Goal: Find specific page/section: Find specific page/section

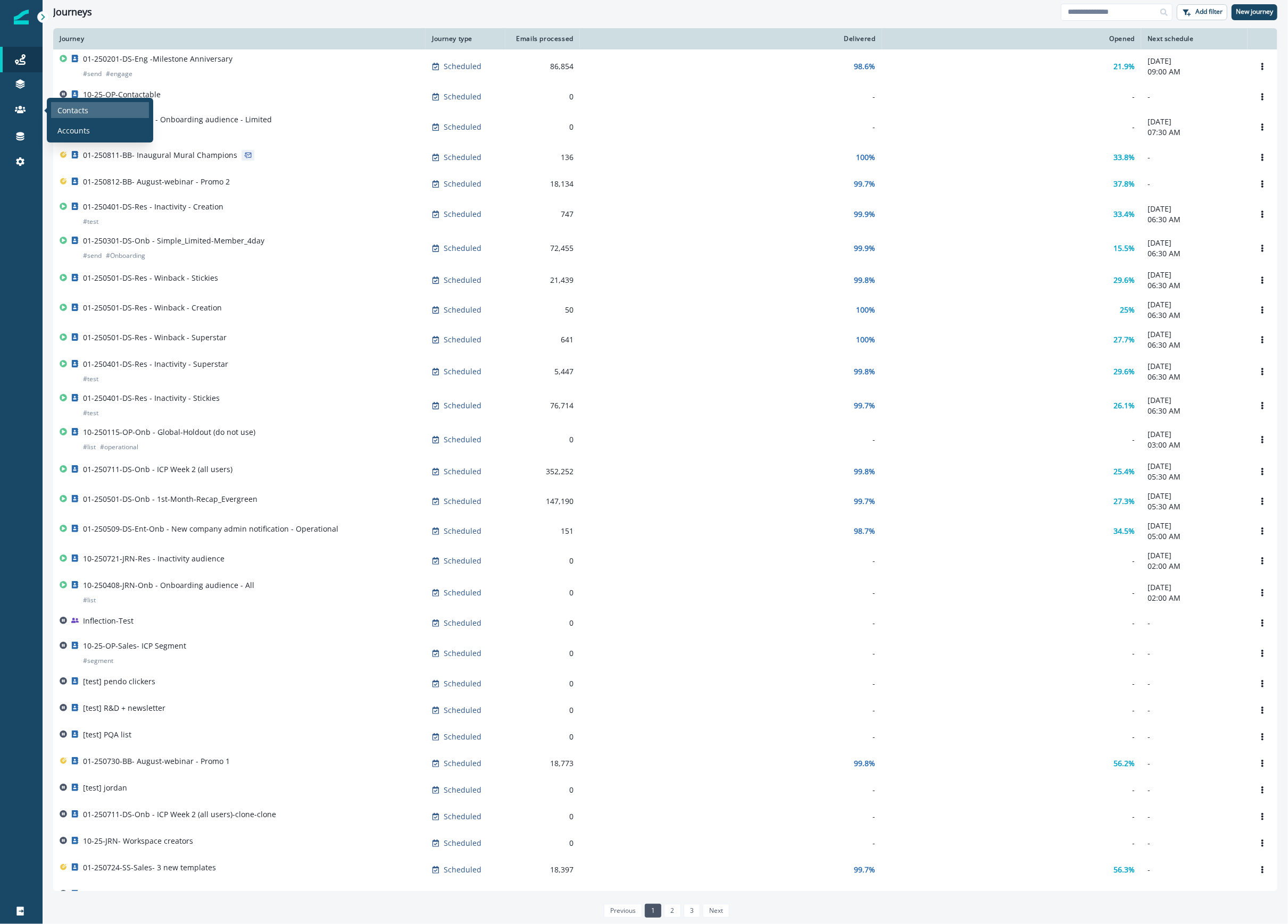
click at [60, 107] on p "Contacts" at bounding box center [73, 110] width 31 height 11
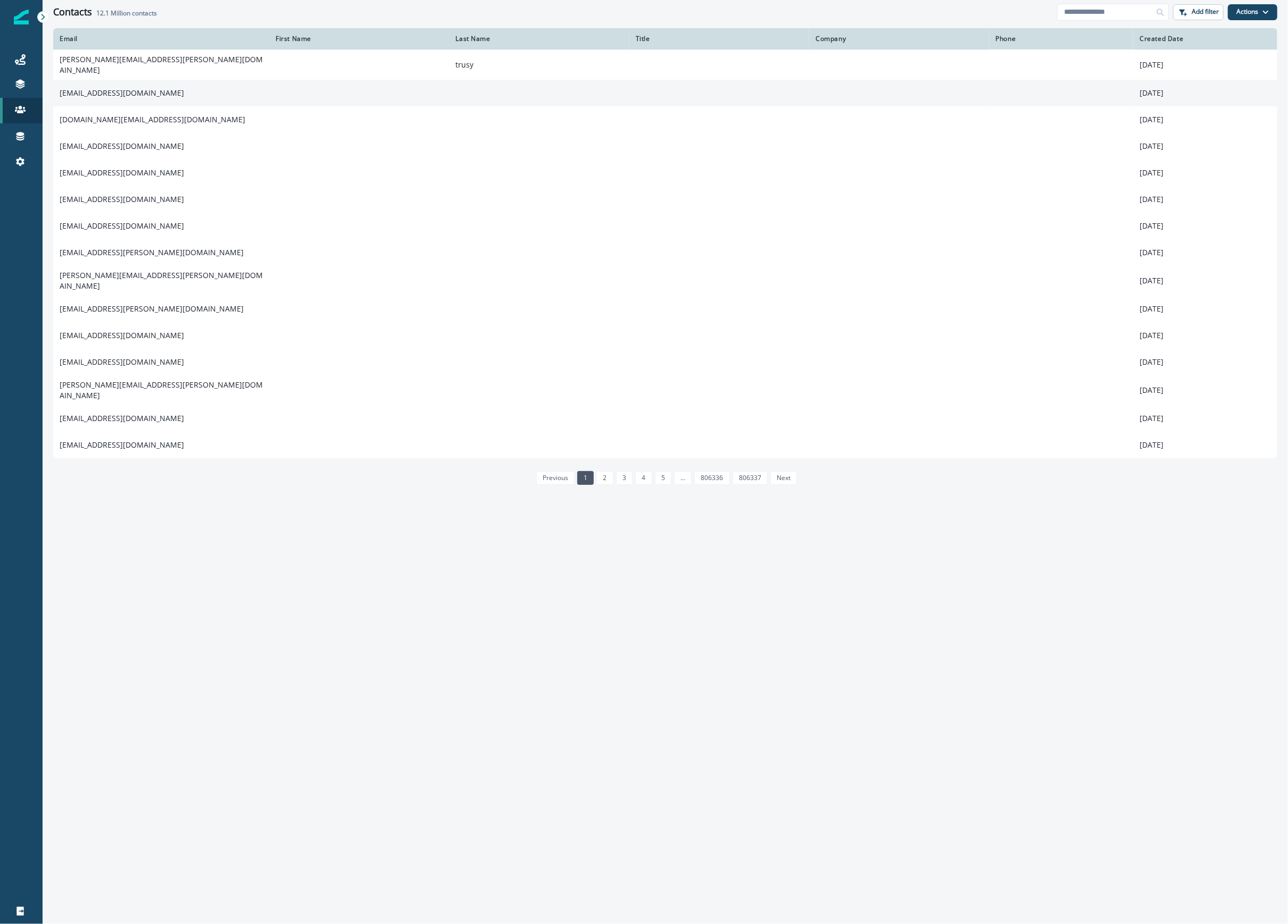
click at [118, 90] on td "[EMAIL_ADDRESS][DOMAIN_NAME]" at bounding box center [161, 93] width 216 height 26
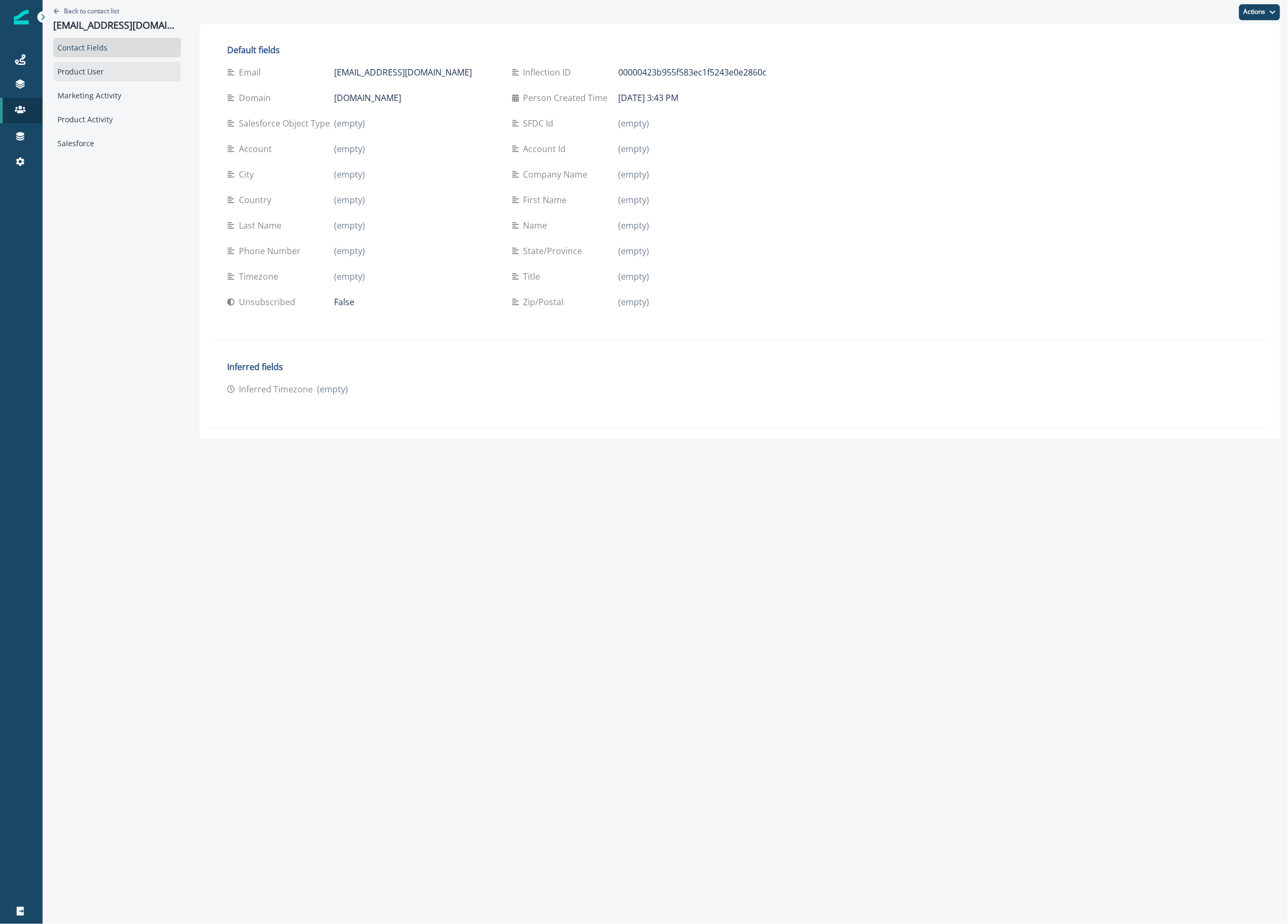
click at [108, 76] on div "Product User" at bounding box center [117, 71] width 128 height 19
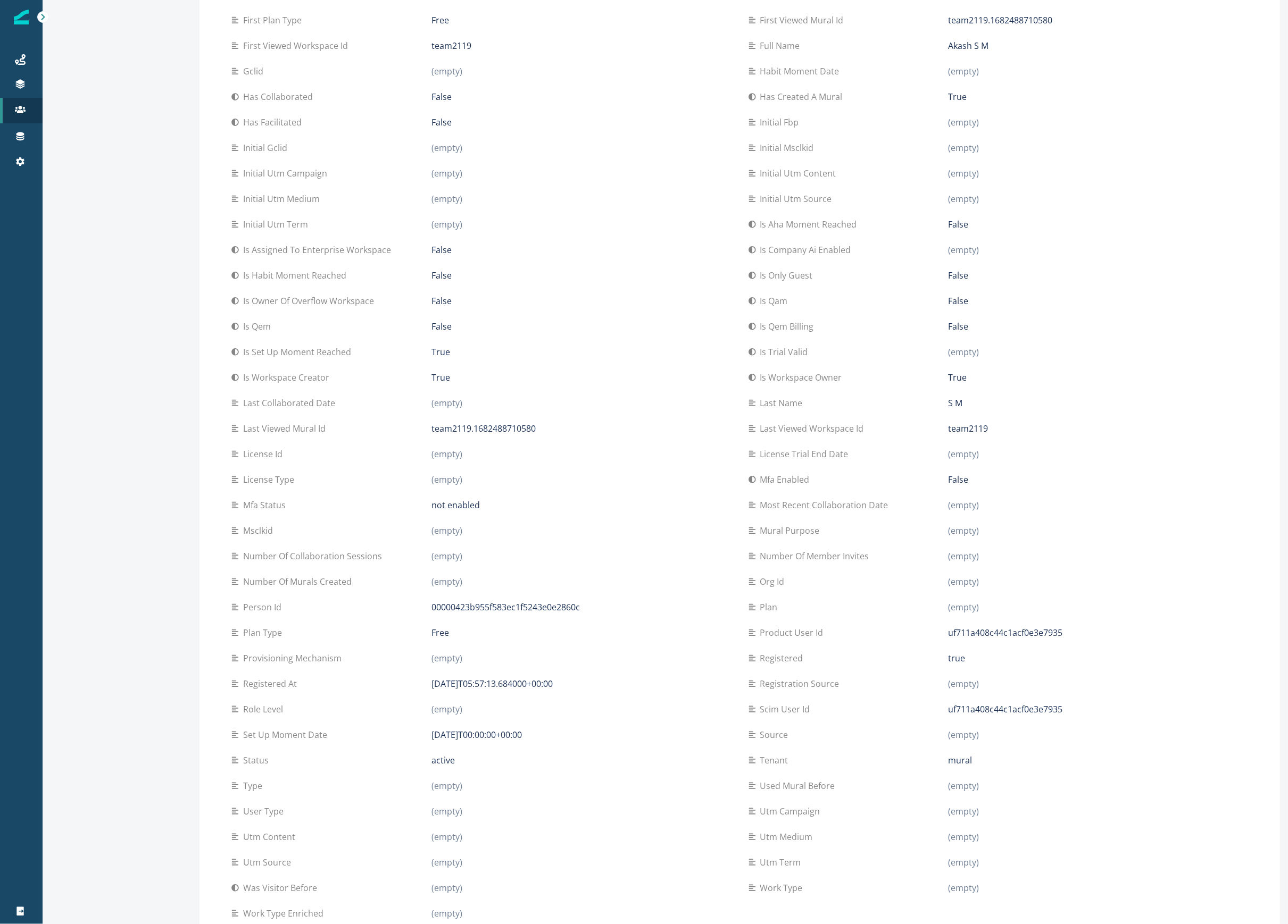
scroll to position [290, 0]
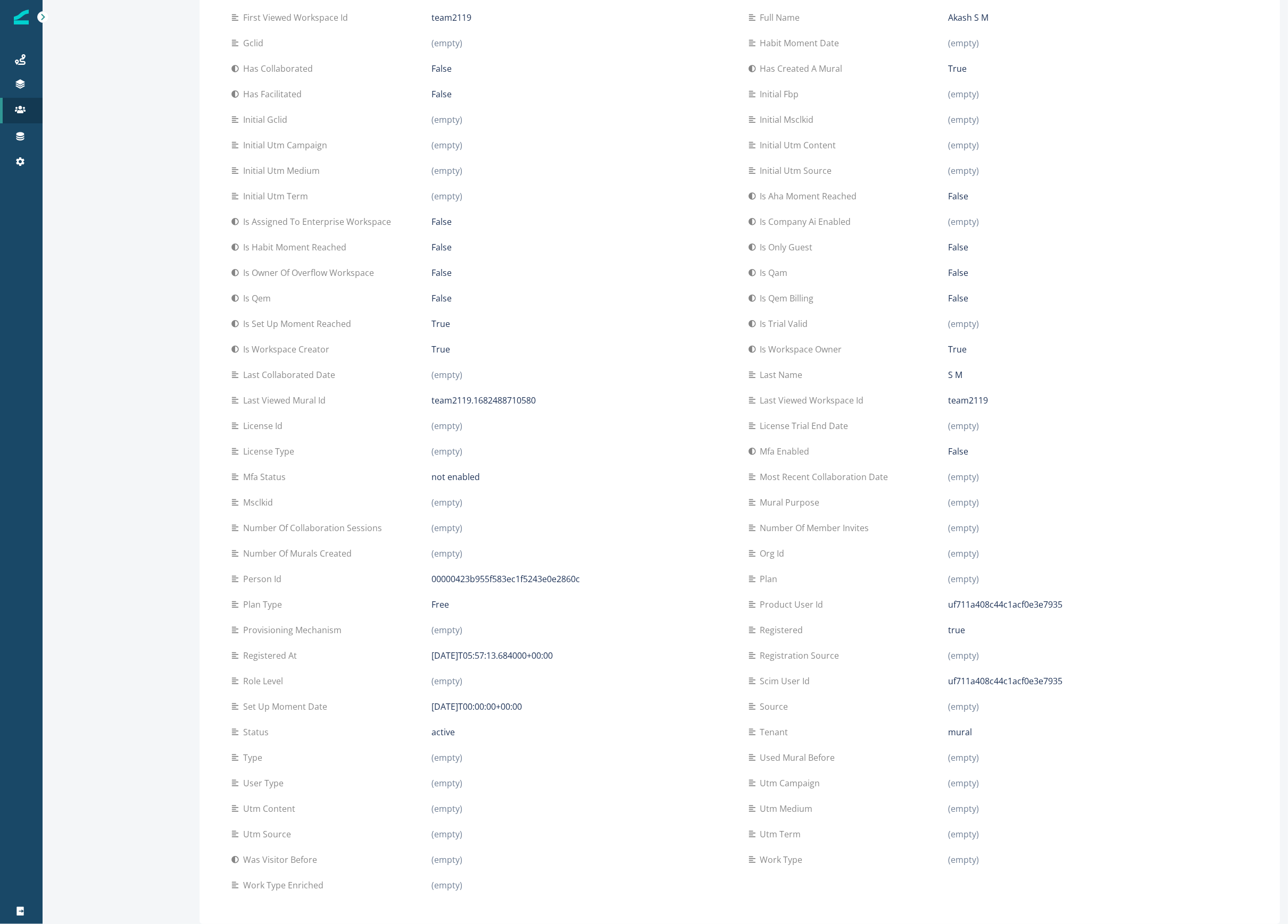
click at [618, 305] on div "Is qem False" at bounding box center [481, 298] width 500 height 25
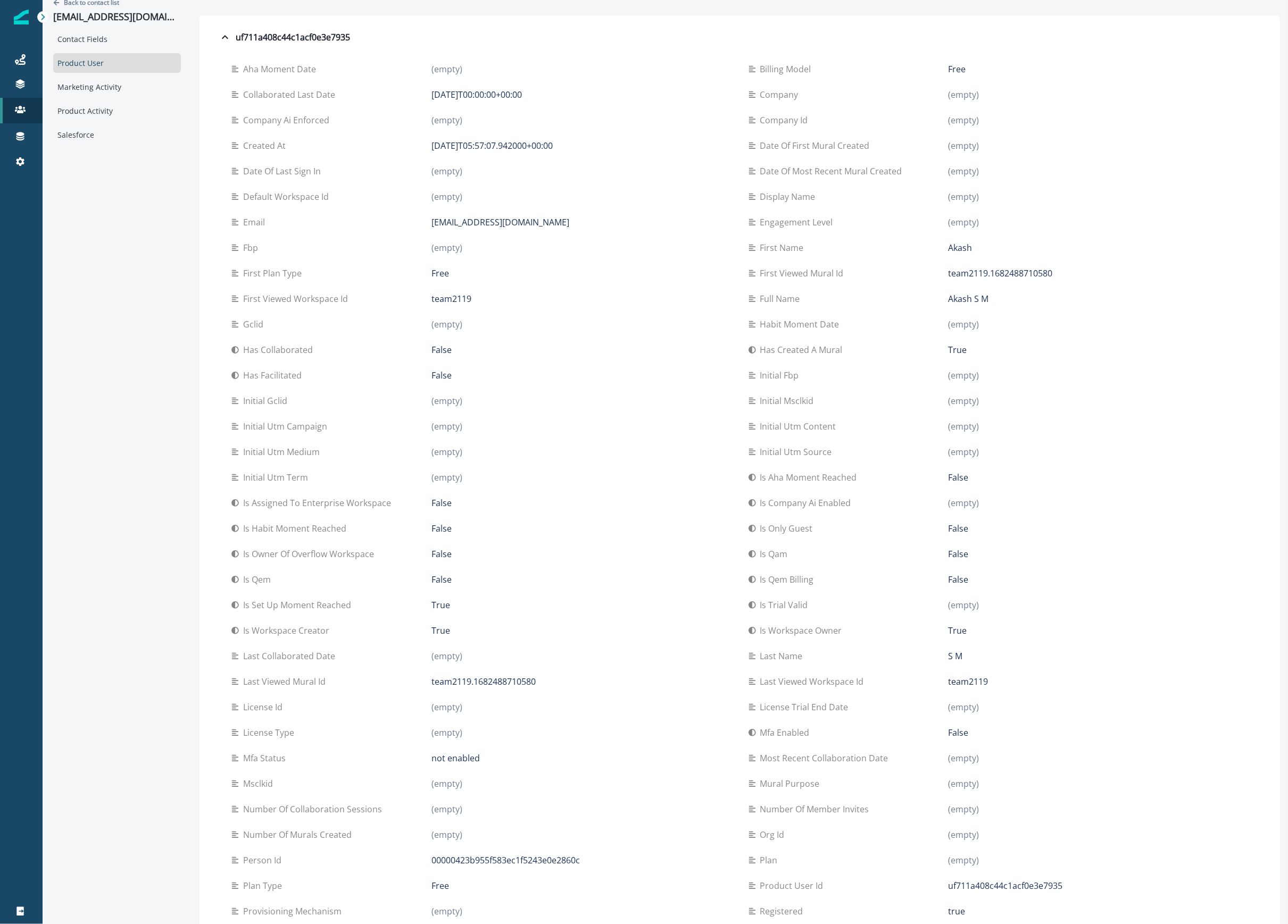
scroll to position [6, 0]
drag, startPoint x: 761, startPoint y: 4, endPoint x: 725, endPoint y: 1, distance: 36.1
click at [725, 1] on div at bounding box center [740, 5] width 1080 height 24
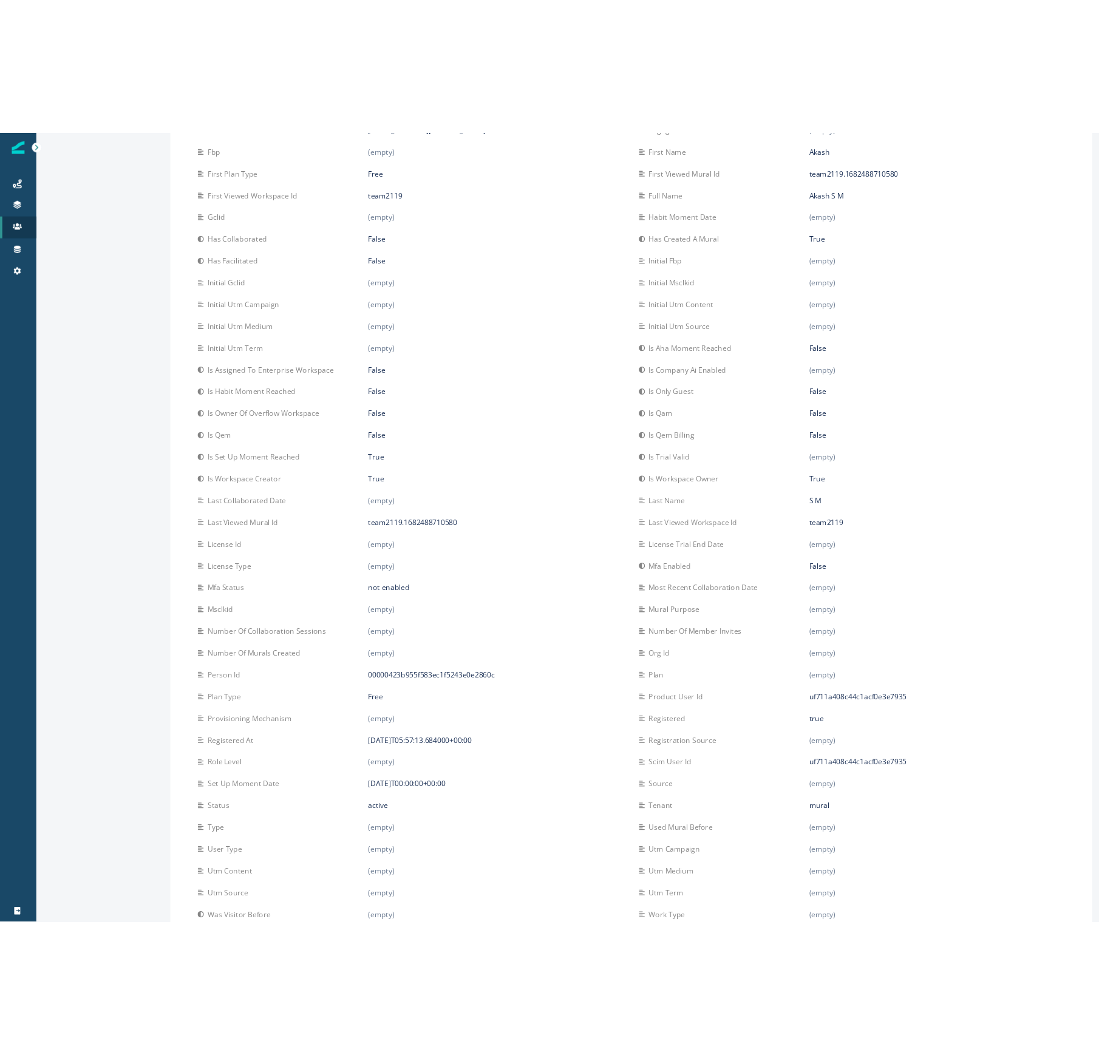
scroll to position [331, 0]
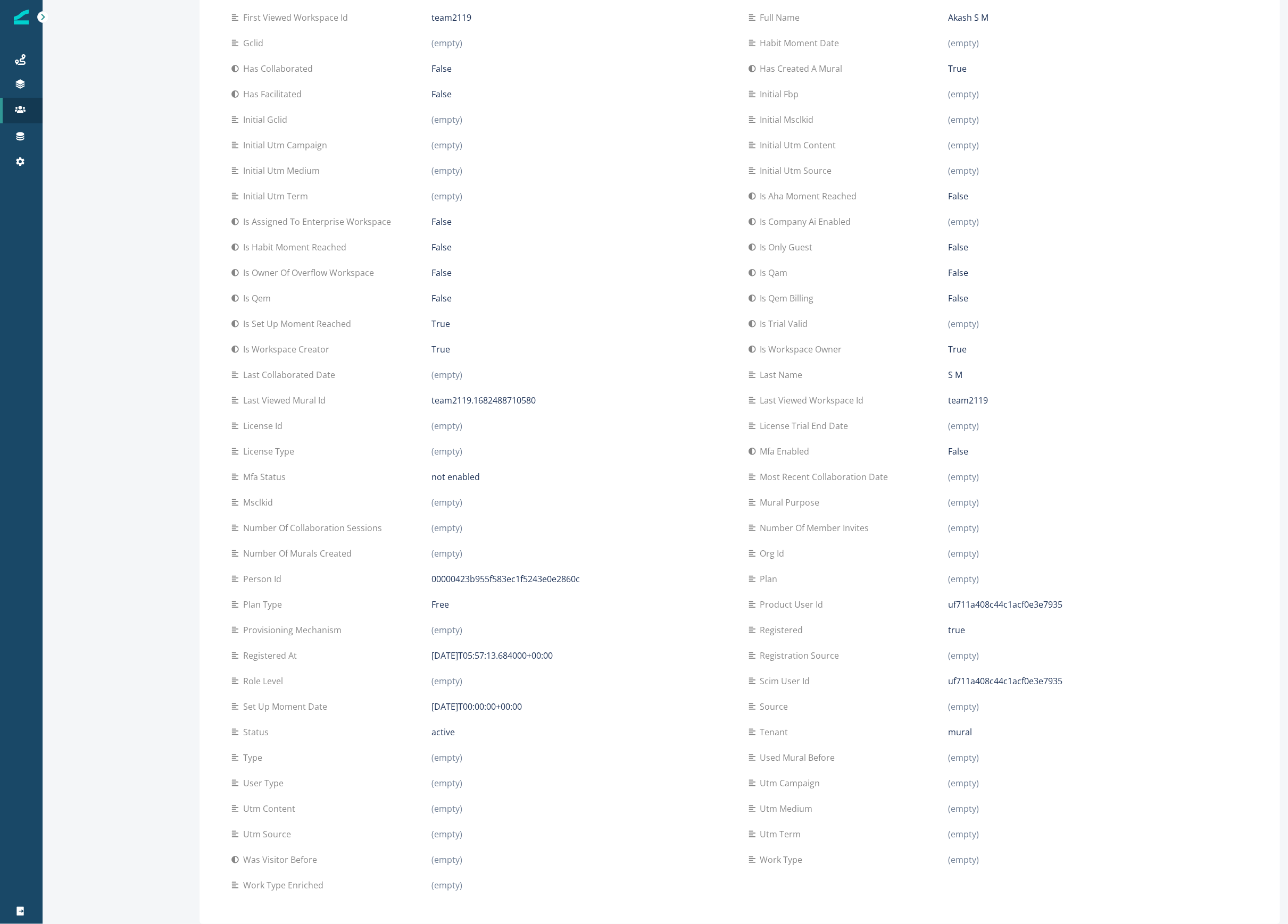
drag, startPoint x: 90, startPoint y: 173, endPoint x: 108, endPoint y: 148, distance: 30.8
click at [90, 173] on div "Back to contact list [EMAIL_ADDRESS][DOMAIN_NAME] Contact Fields Product User M…" at bounding box center [117, 317] width 149 height 1214
